Goal: Navigation & Orientation: Find specific page/section

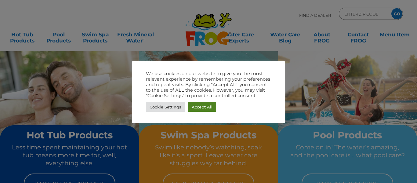
click at [191, 107] on link "Accept All" at bounding box center [202, 106] width 28 height 9
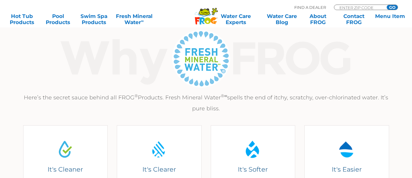
scroll to position [244, 0]
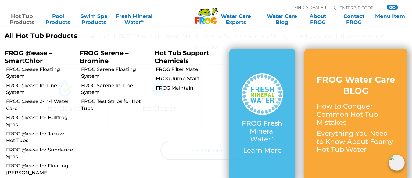
click at [22, 18] on link "Hot Tub Products" at bounding box center [22, 19] width 32 height 12
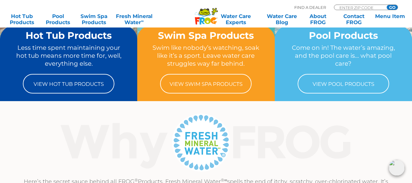
scroll to position [61, 0]
